Goal: Information Seeking & Learning: Learn about a topic

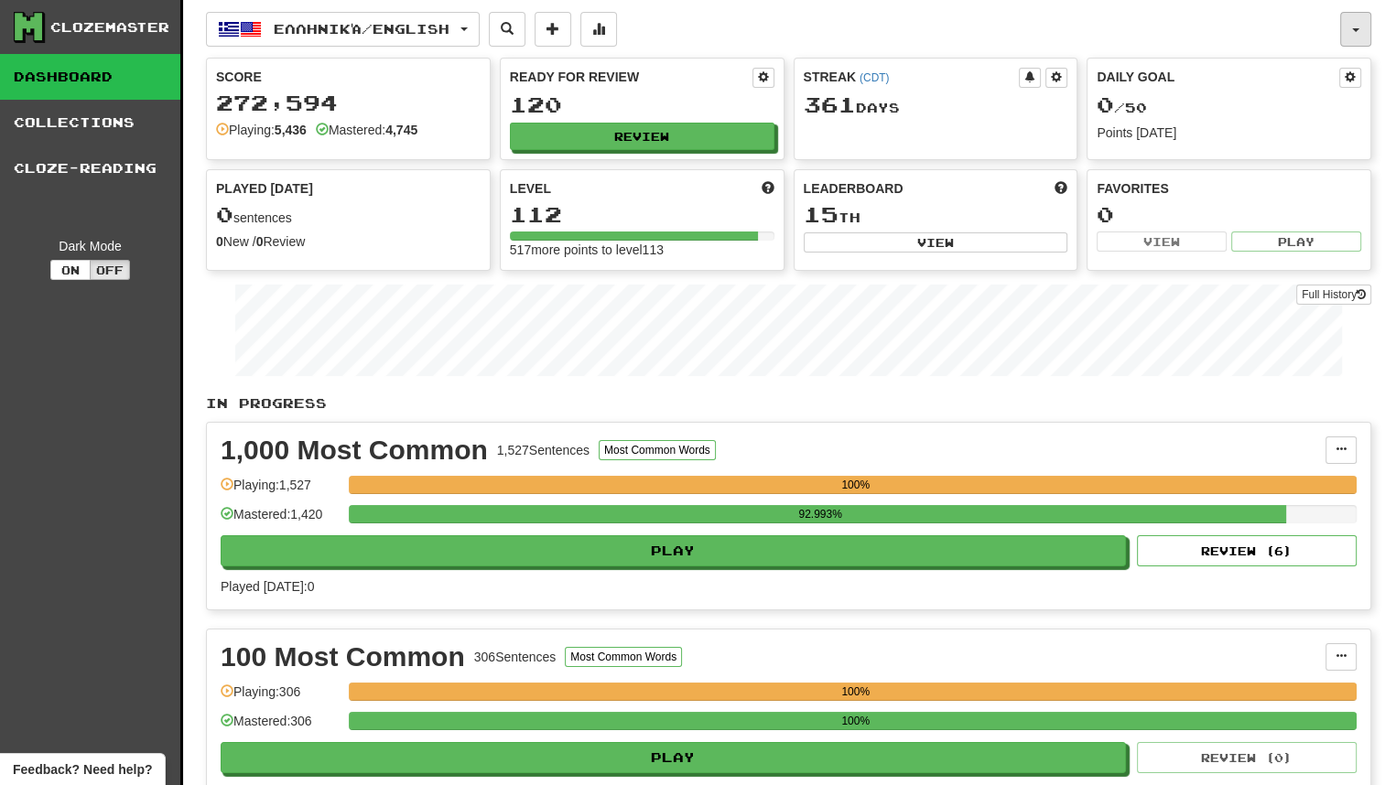
click at [1351, 24] on button "button" at bounding box center [1355, 29] width 31 height 35
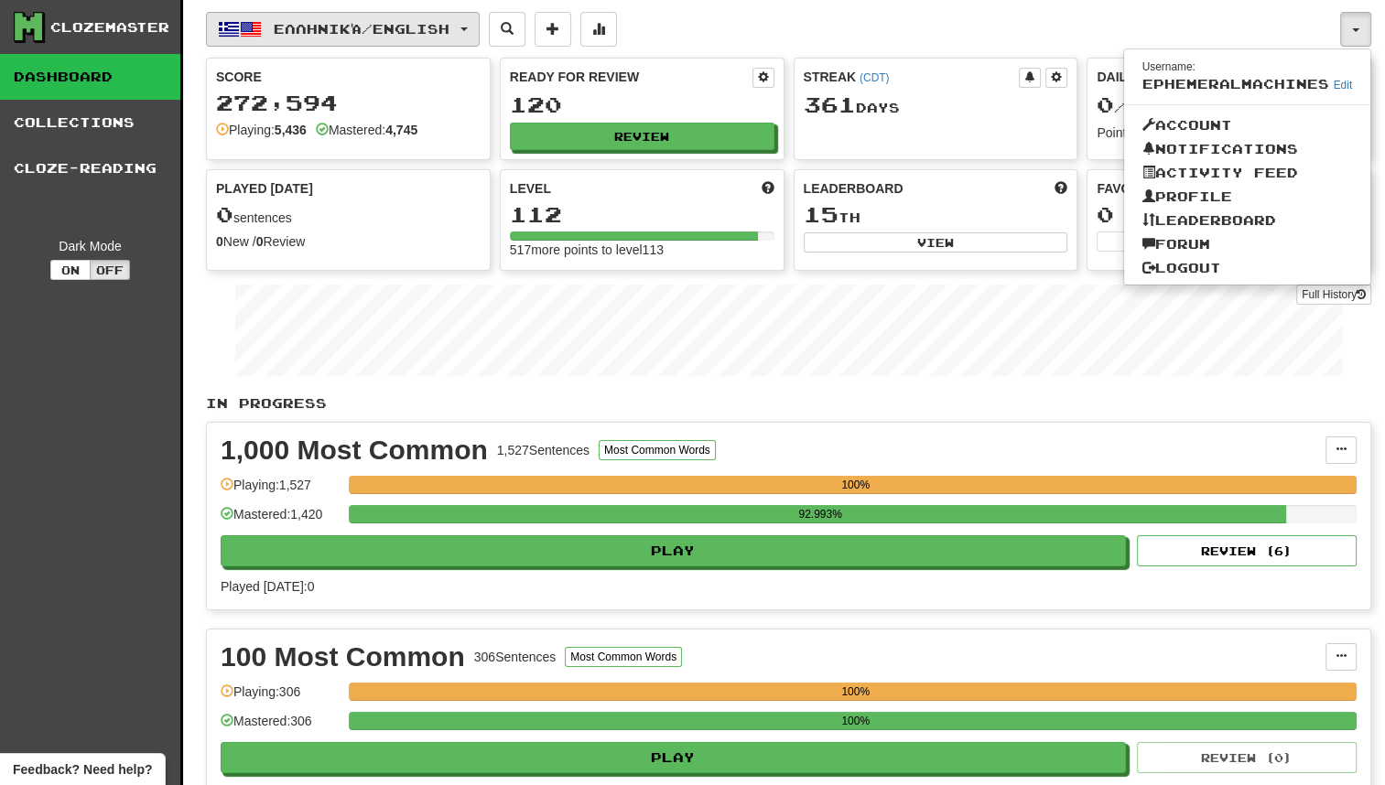
click at [426, 38] on button "Ελληνικά / English" at bounding box center [343, 29] width 274 height 35
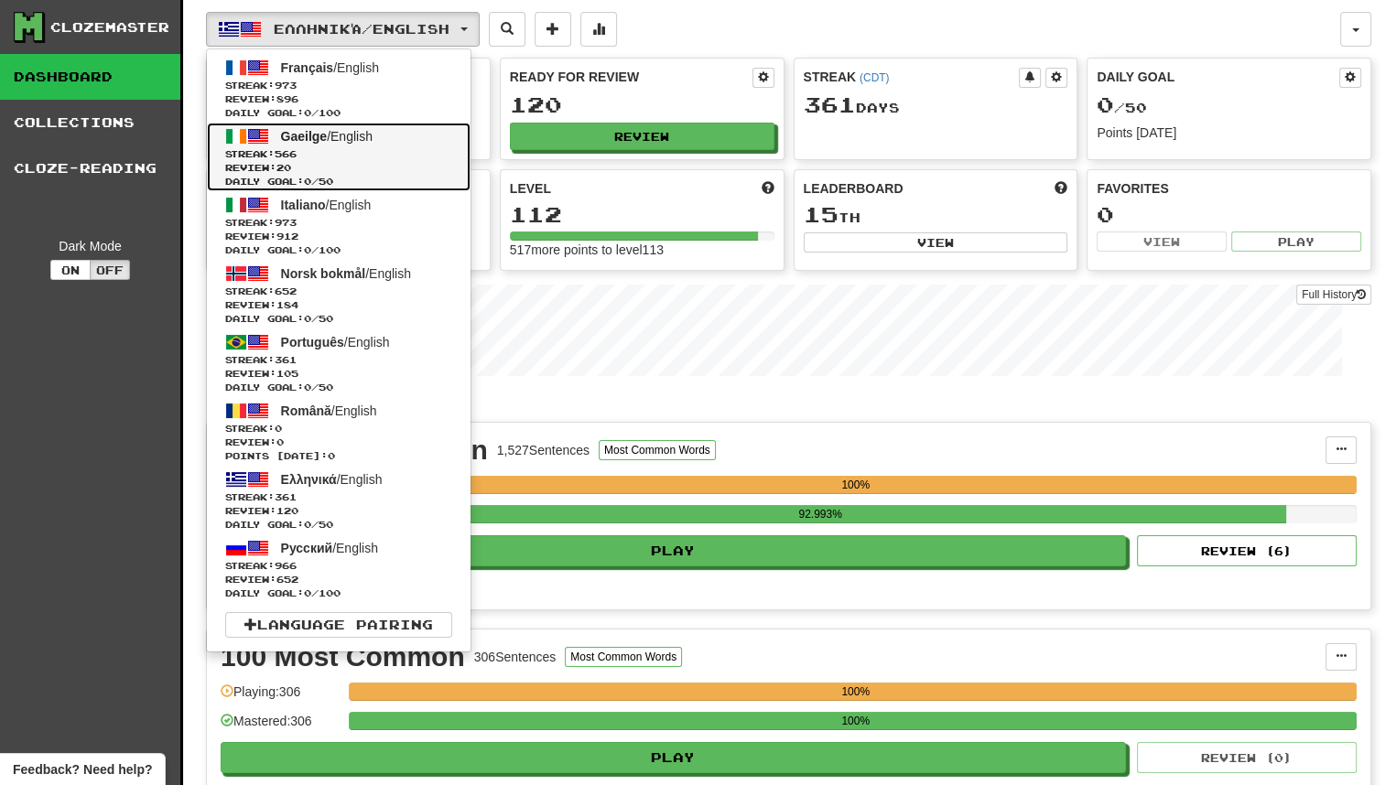
click at [428, 162] on span "Review: 20" at bounding box center [338, 168] width 227 height 14
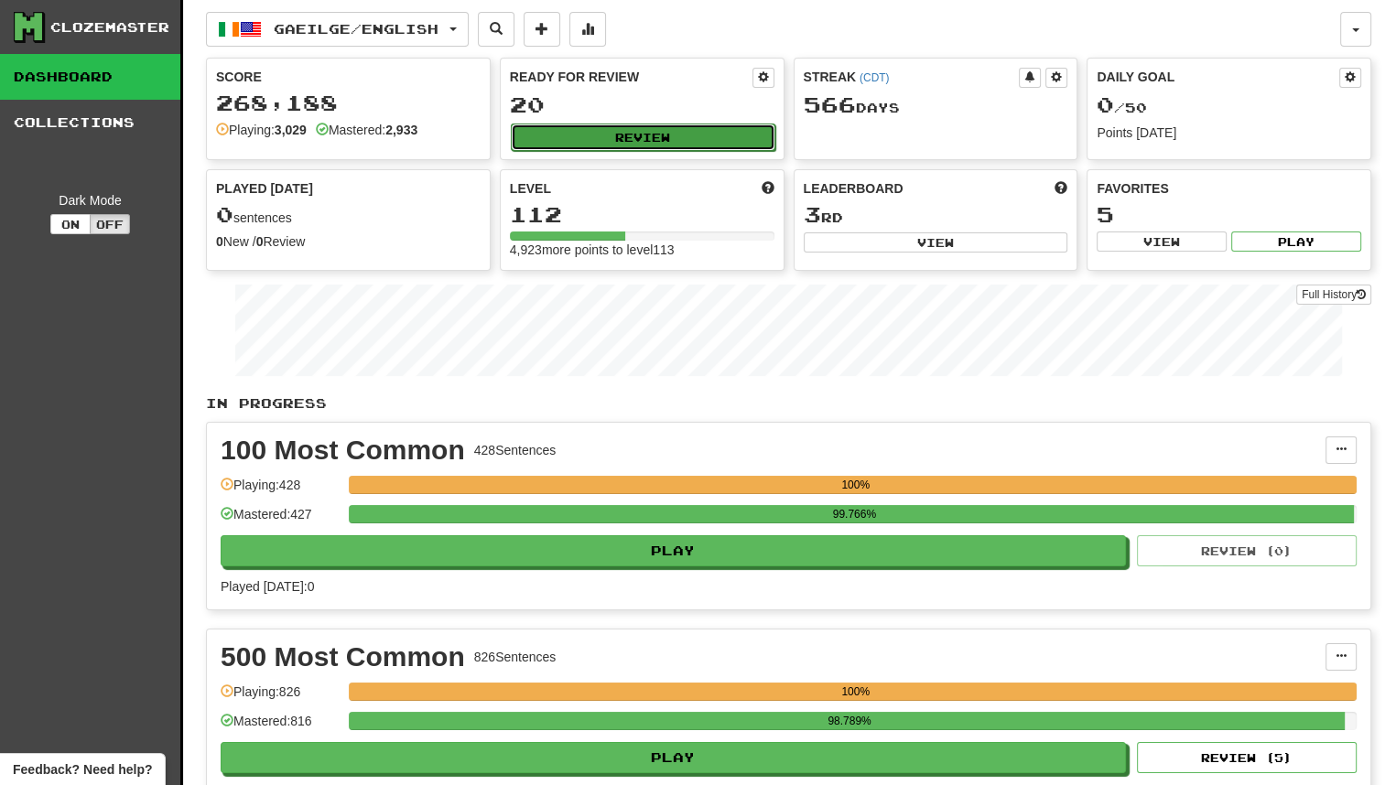
click at [563, 129] on button "Review" at bounding box center [643, 137] width 264 height 27
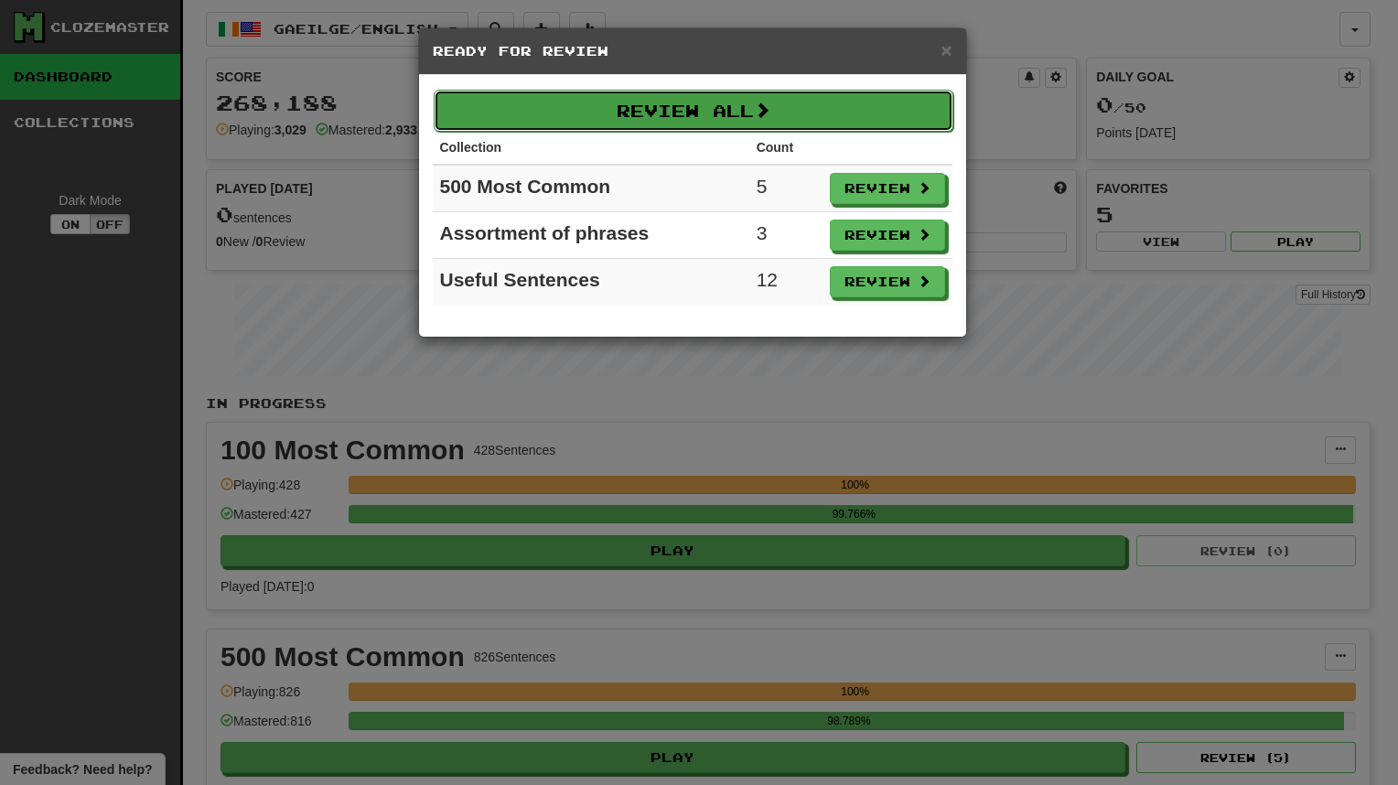
click at [673, 108] on button "Review All" at bounding box center [694, 111] width 520 height 42
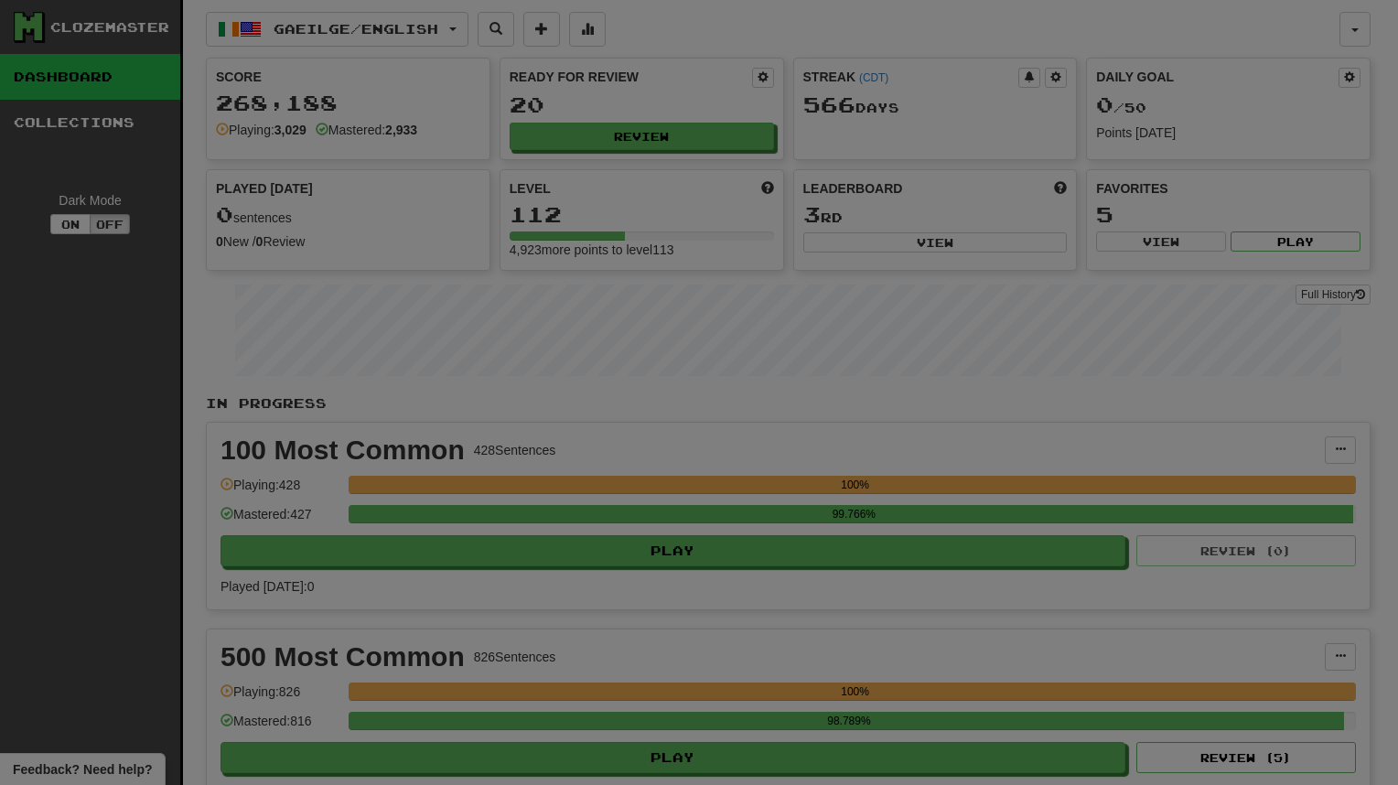
select select "**"
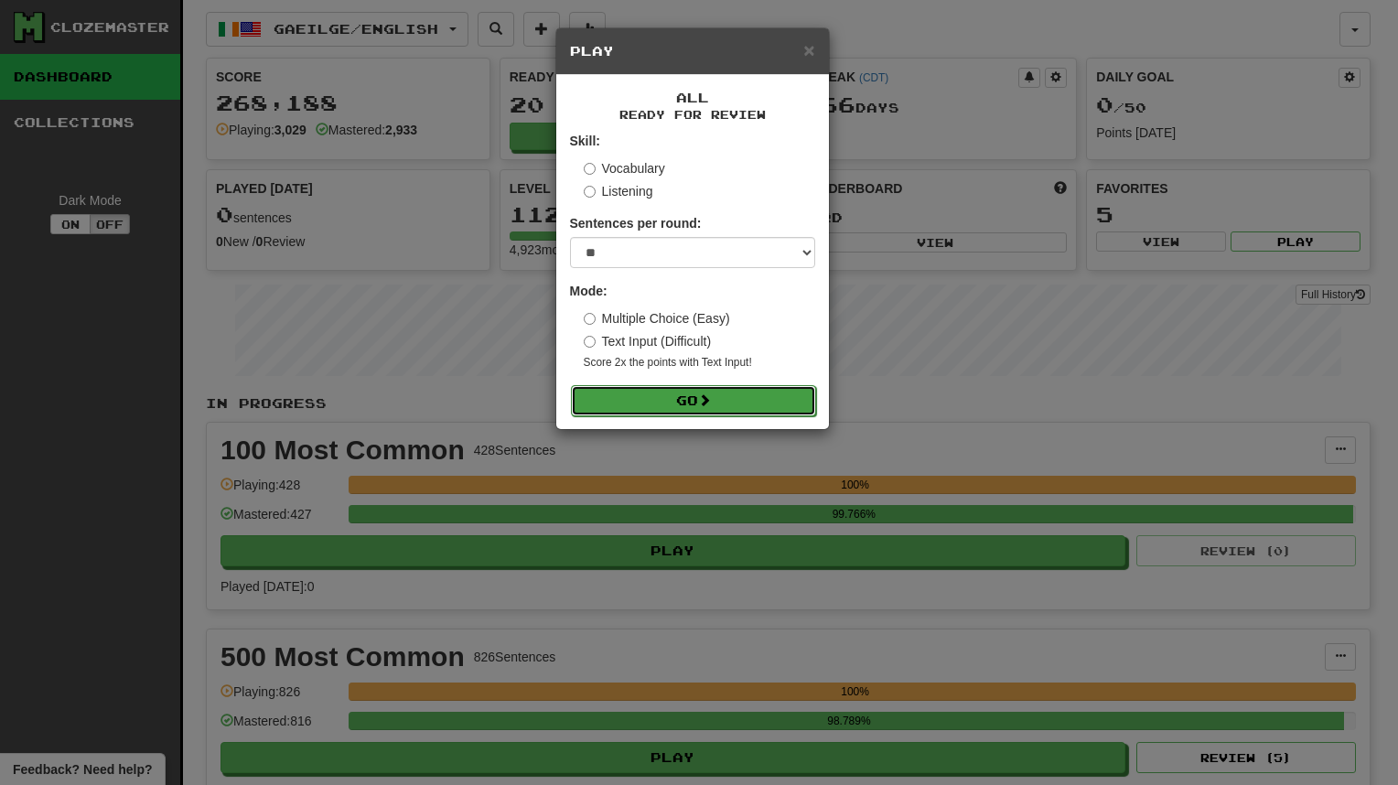
click at [703, 405] on span at bounding box center [704, 400] width 13 height 13
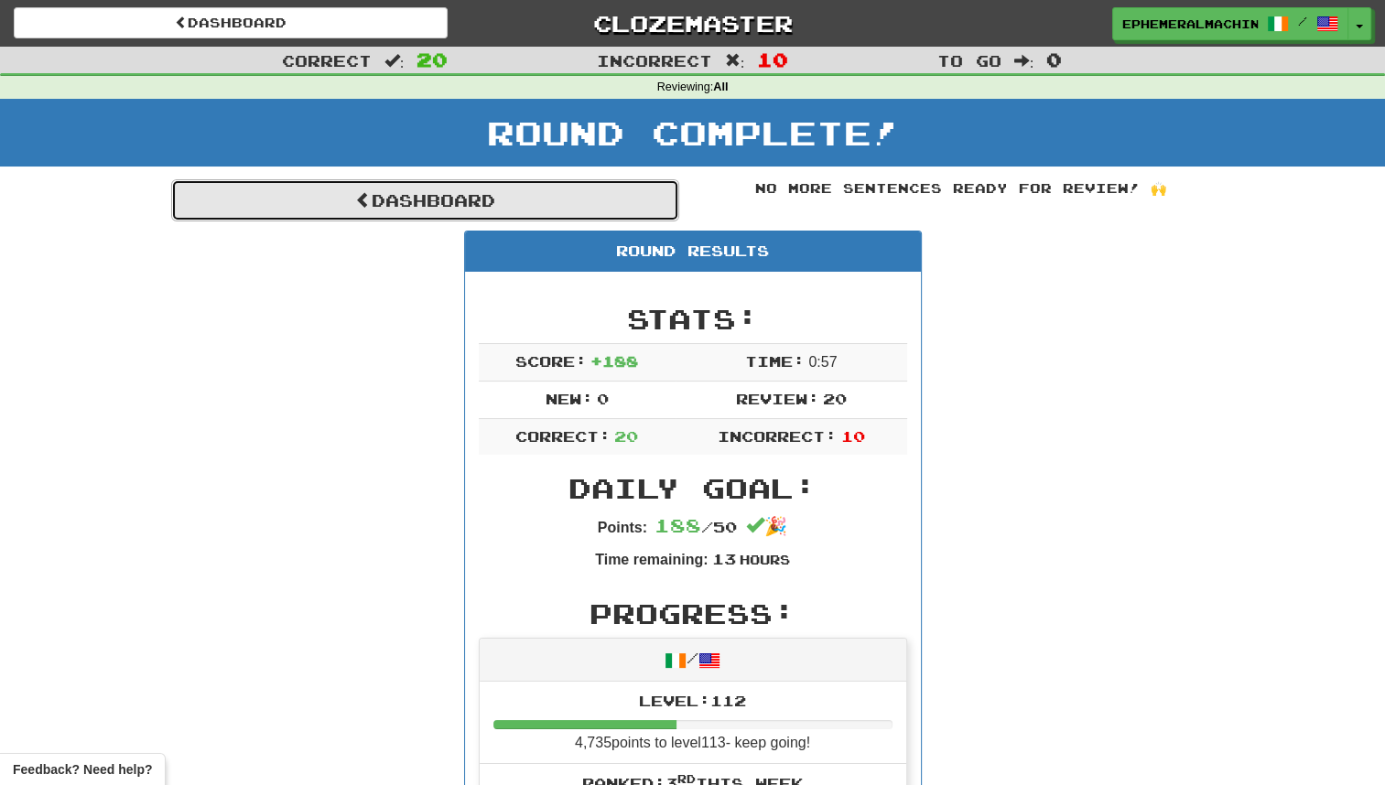
click at [506, 210] on link "Dashboard" at bounding box center [425, 200] width 508 height 42
